Goal: Transaction & Acquisition: Purchase product/service

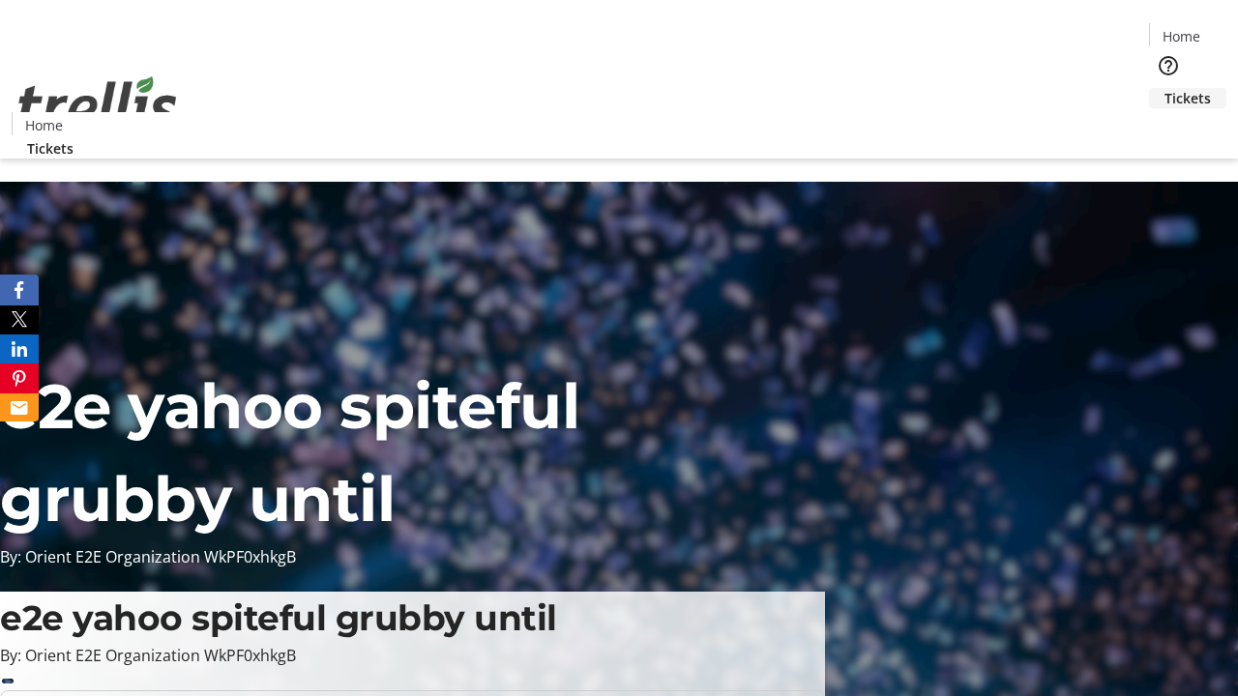
click at [1164, 88] on span "Tickets" at bounding box center [1187, 98] width 46 height 20
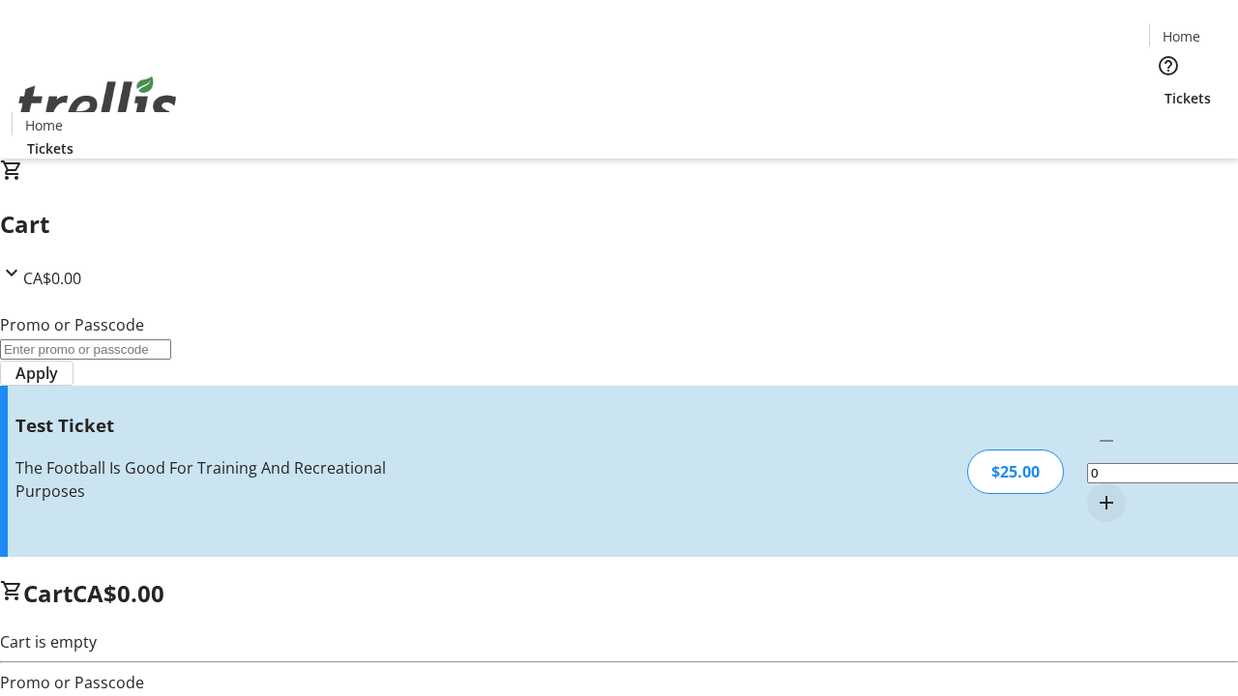
click at [1095, 491] on mat-icon "Increment by one" at bounding box center [1106, 502] width 23 height 23
type input "1"
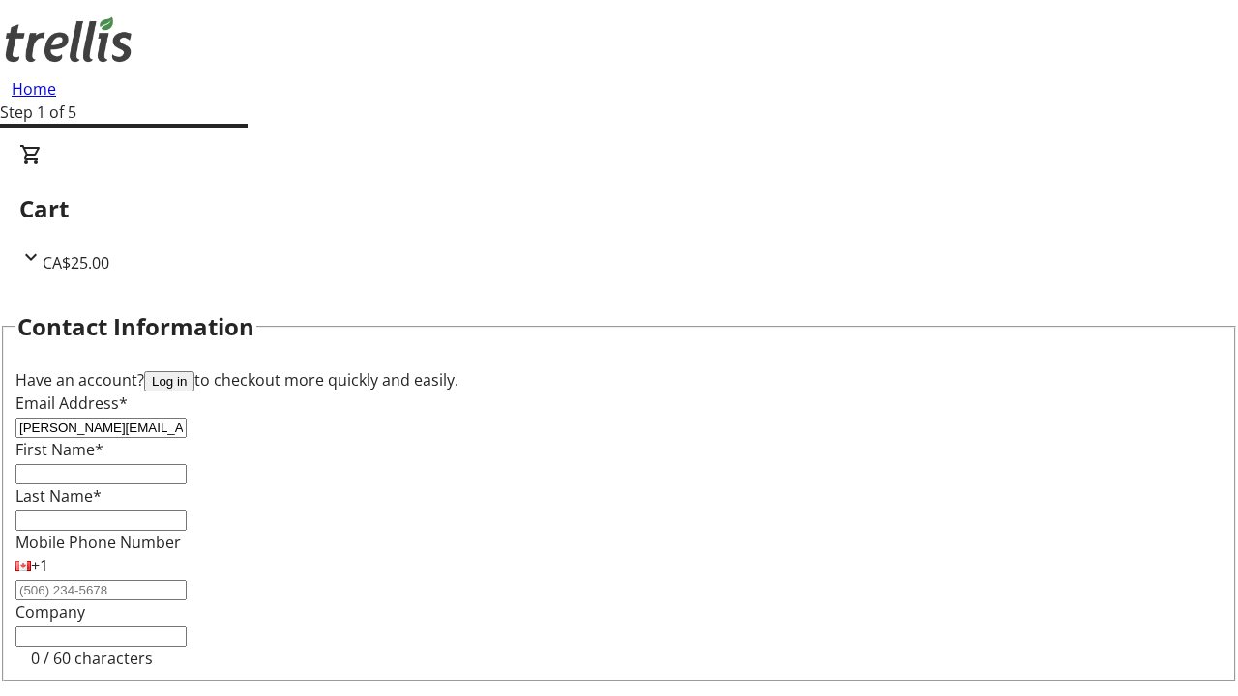
type input "[PERSON_NAME][EMAIL_ADDRESS][DOMAIN_NAME]"
type input "[PERSON_NAME]"
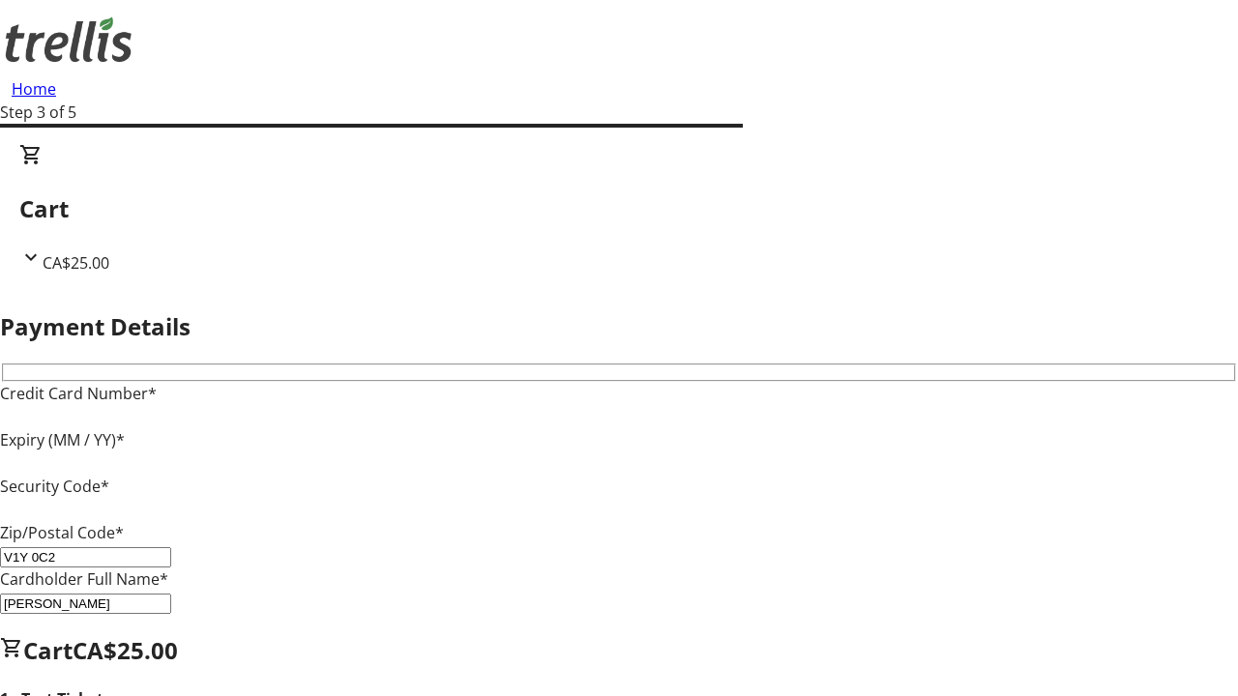
type input "V1Y 0C2"
